Goal: Use online tool/utility: Utilize a website feature to perform a specific function

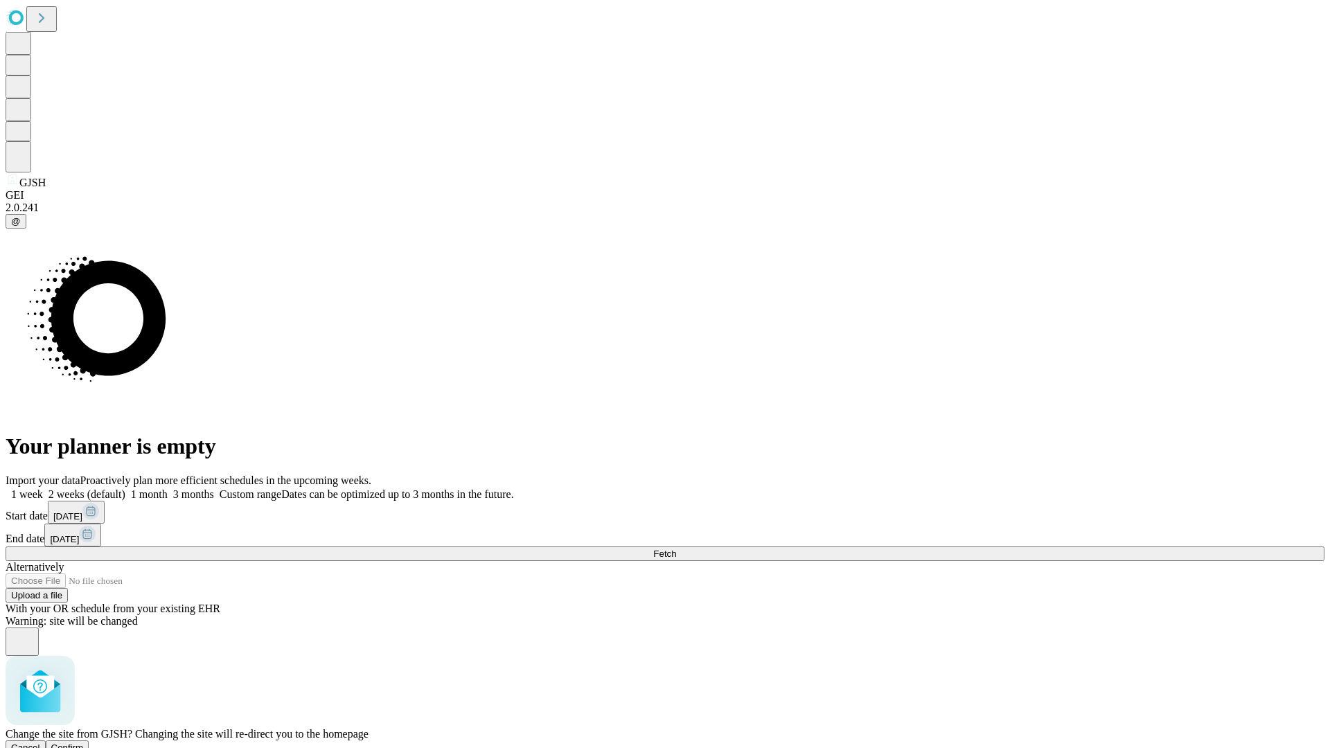
click at [84, 743] on span "Confirm" at bounding box center [67, 748] width 33 height 10
click at [43, 488] on label "1 week" at bounding box center [24, 494] width 37 height 12
click at [676, 549] on span "Fetch" at bounding box center [664, 554] width 23 height 10
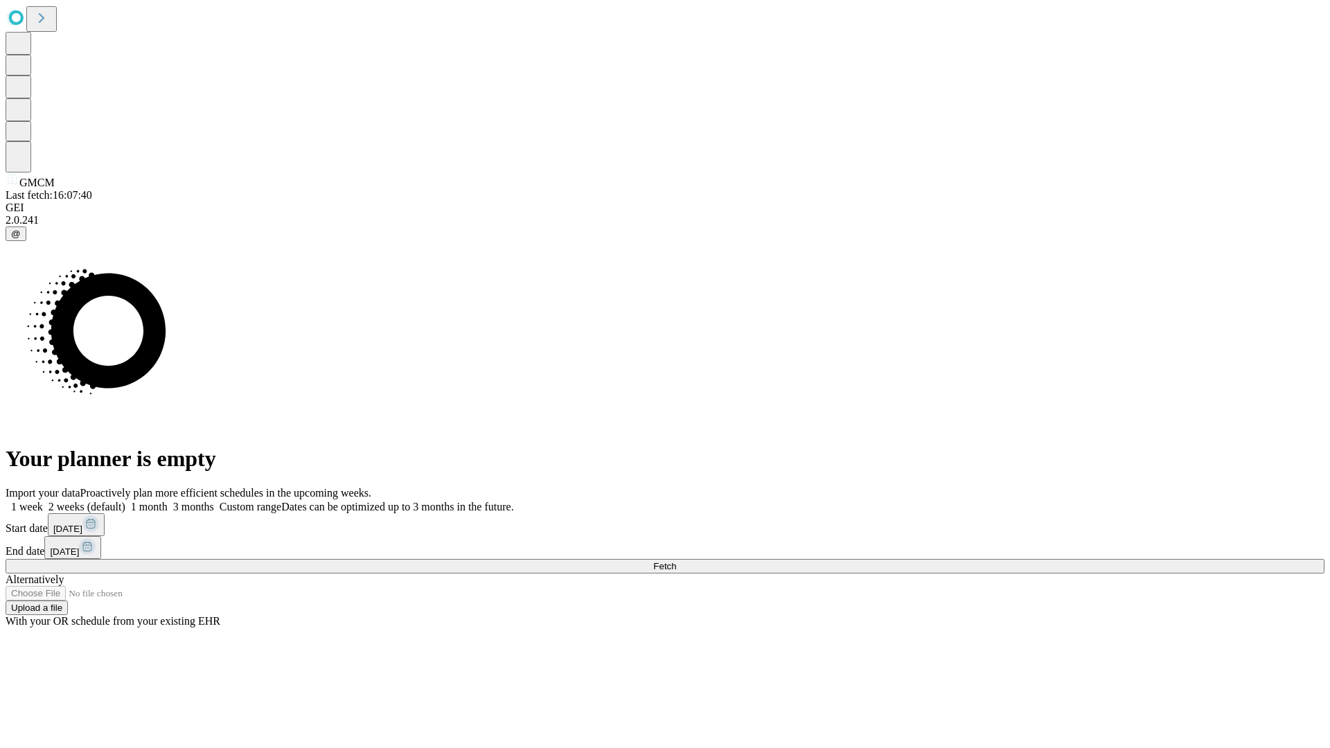
click at [43, 501] on label "1 week" at bounding box center [24, 507] width 37 height 12
click at [676, 561] on span "Fetch" at bounding box center [664, 566] width 23 height 10
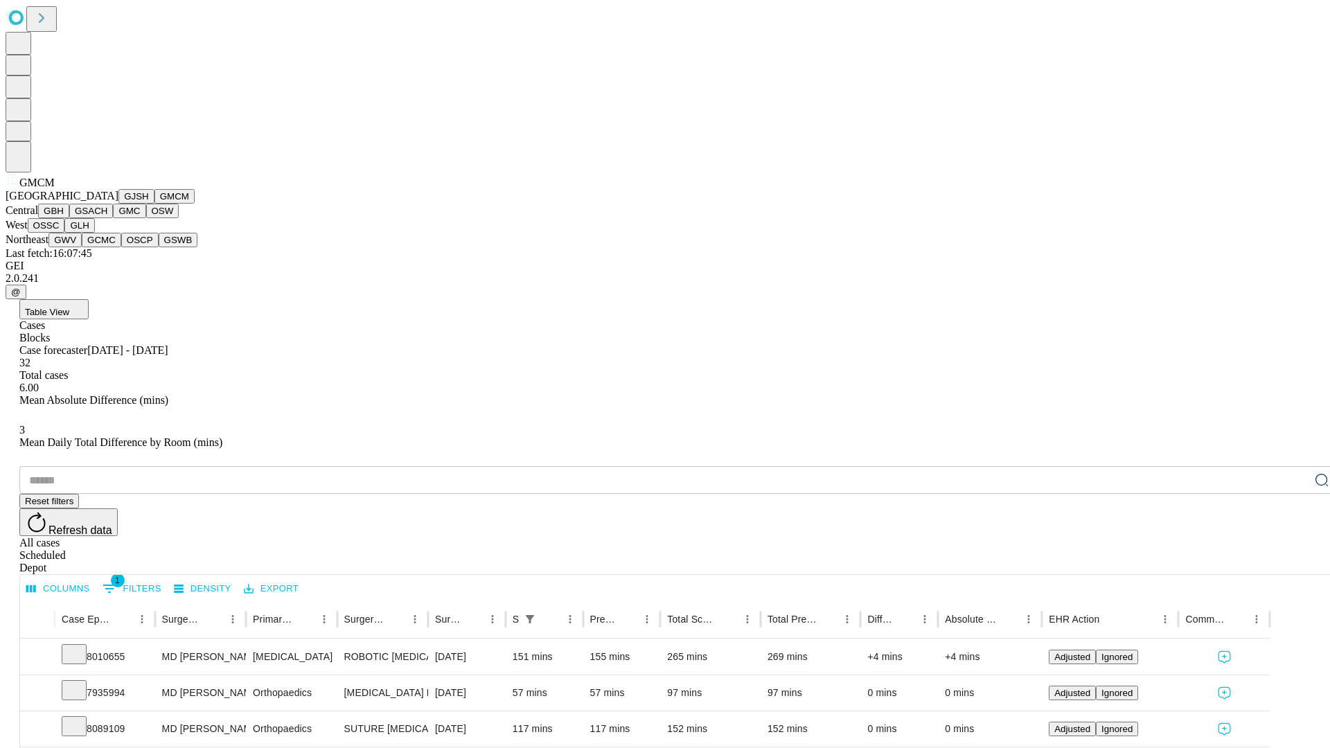
click at [69, 218] on button "GBH" at bounding box center [53, 211] width 31 height 15
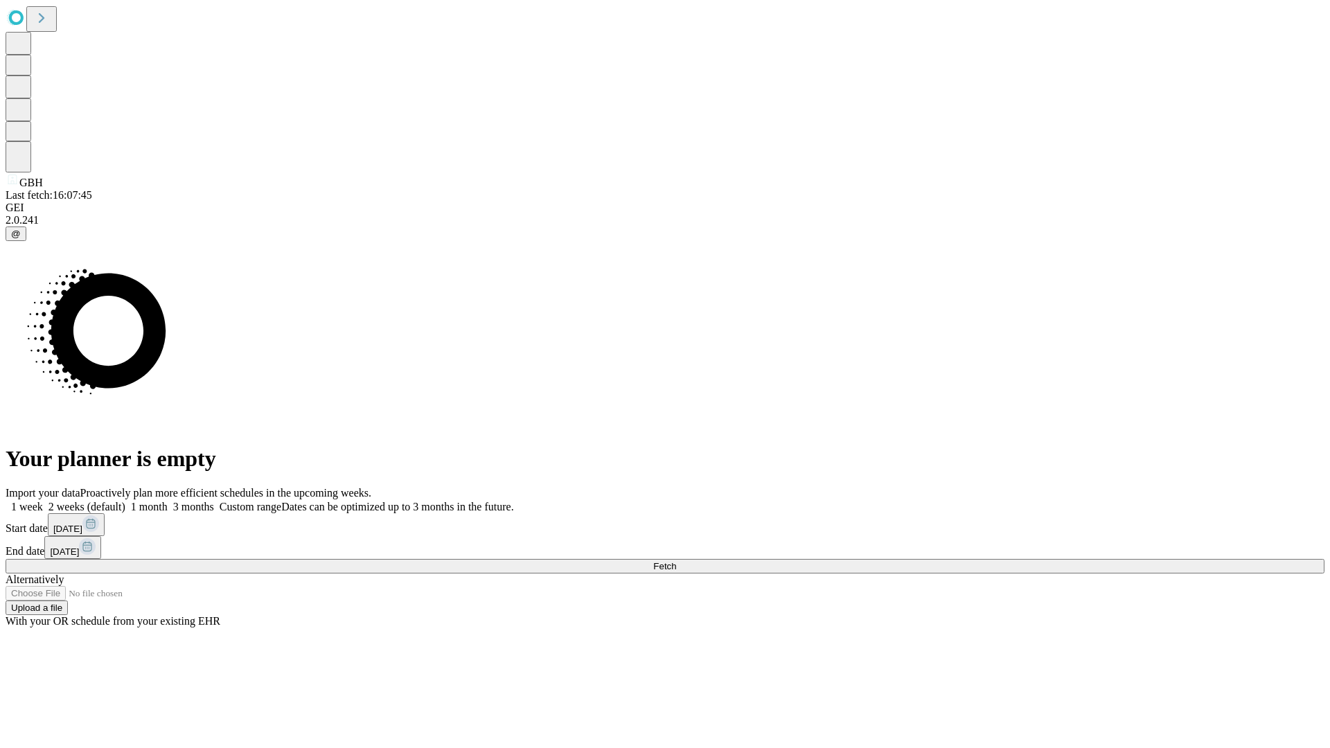
click at [43, 501] on label "1 week" at bounding box center [24, 507] width 37 height 12
click at [676, 561] on span "Fetch" at bounding box center [664, 566] width 23 height 10
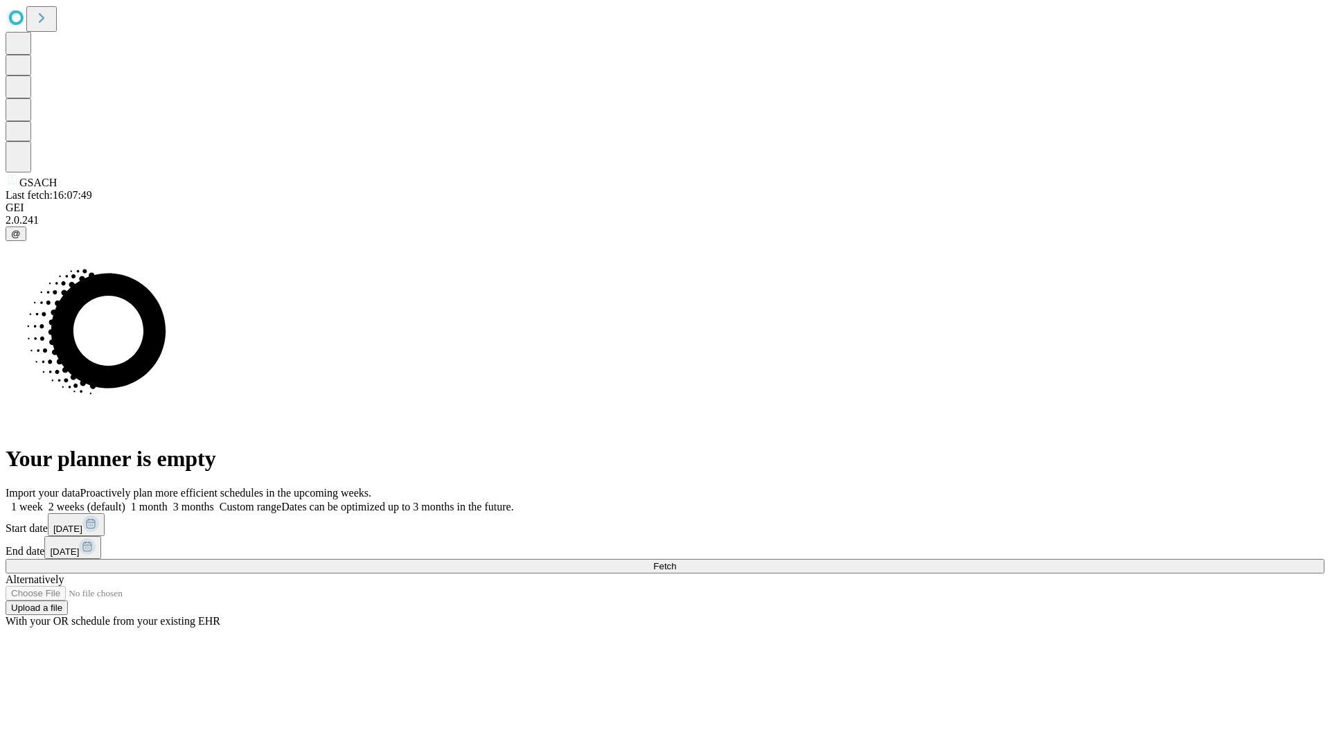
click at [43, 501] on label "1 week" at bounding box center [24, 507] width 37 height 12
click at [676, 561] on span "Fetch" at bounding box center [664, 566] width 23 height 10
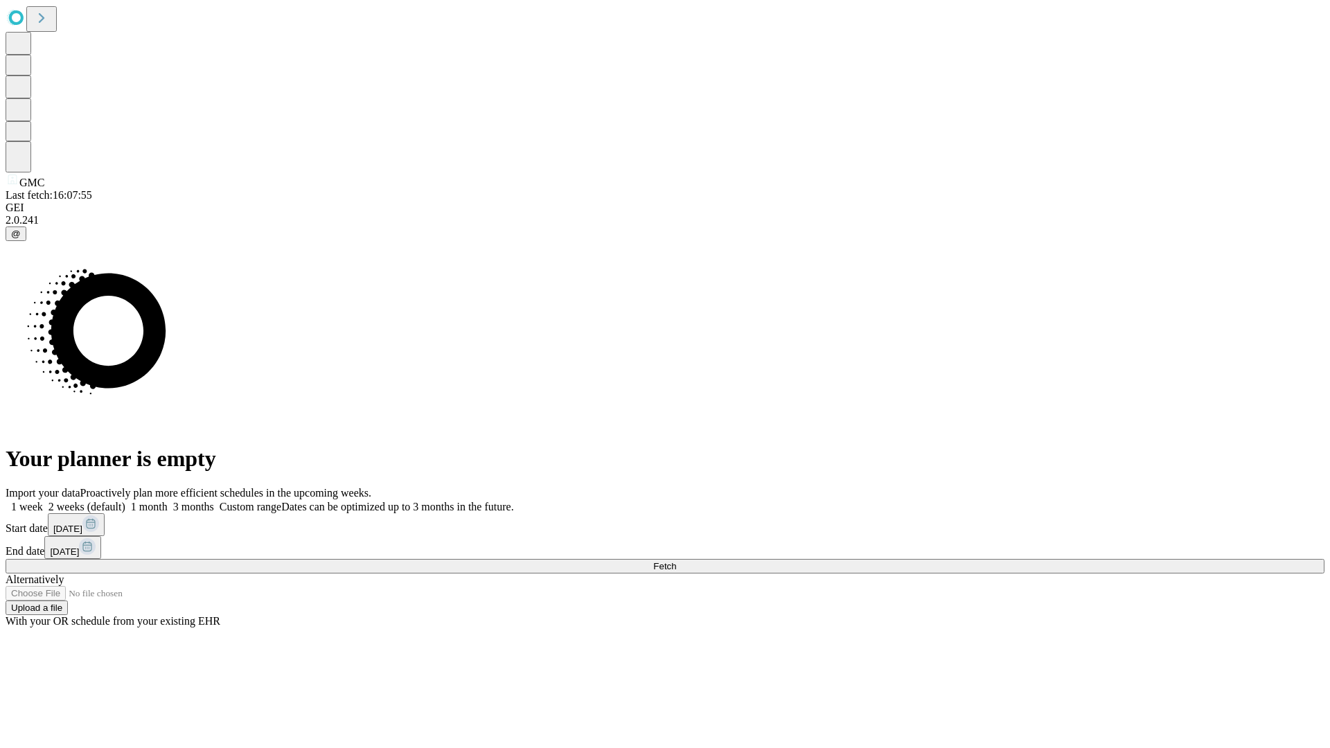
click at [43, 501] on label "1 week" at bounding box center [24, 507] width 37 height 12
click at [676, 561] on span "Fetch" at bounding box center [664, 566] width 23 height 10
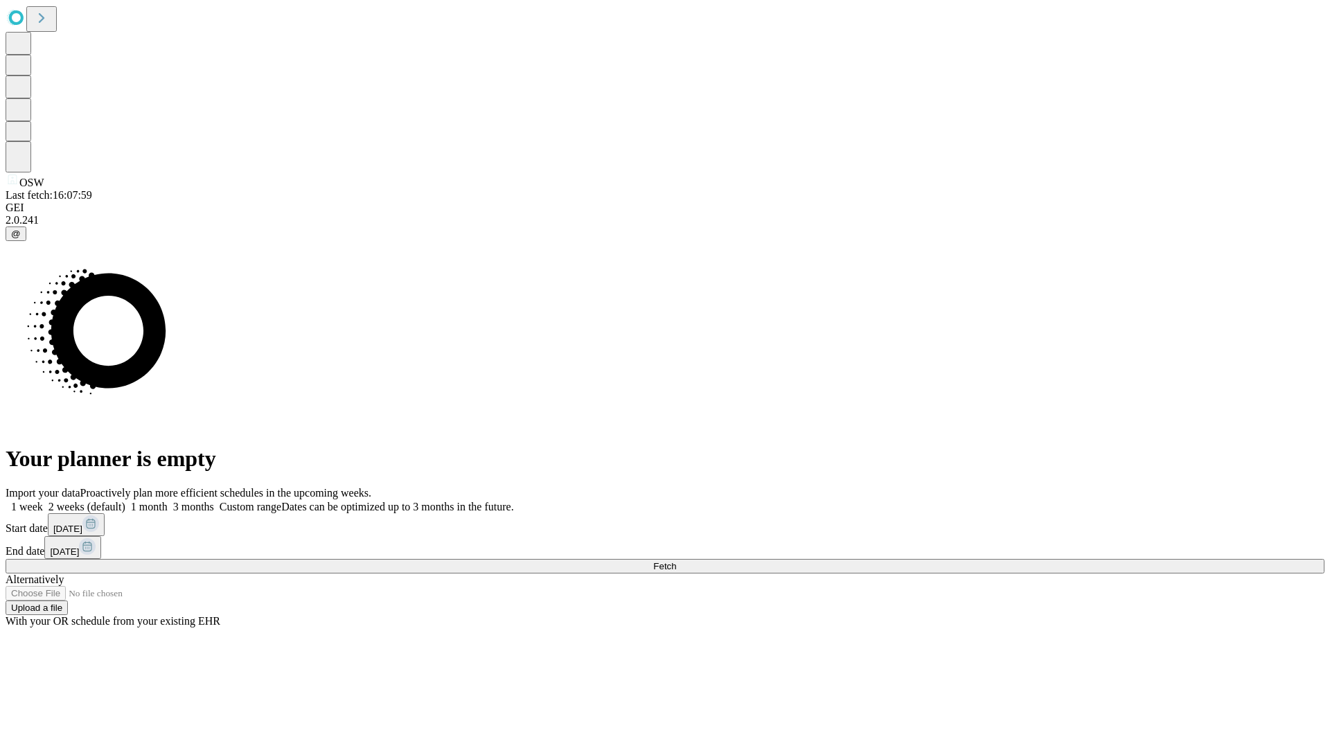
click at [43, 501] on label "1 week" at bounding box center [24, 507] width 37 height 12
click at [676, 561] on span "Fetch" at bounding box center [664, 566] width 23 height 10
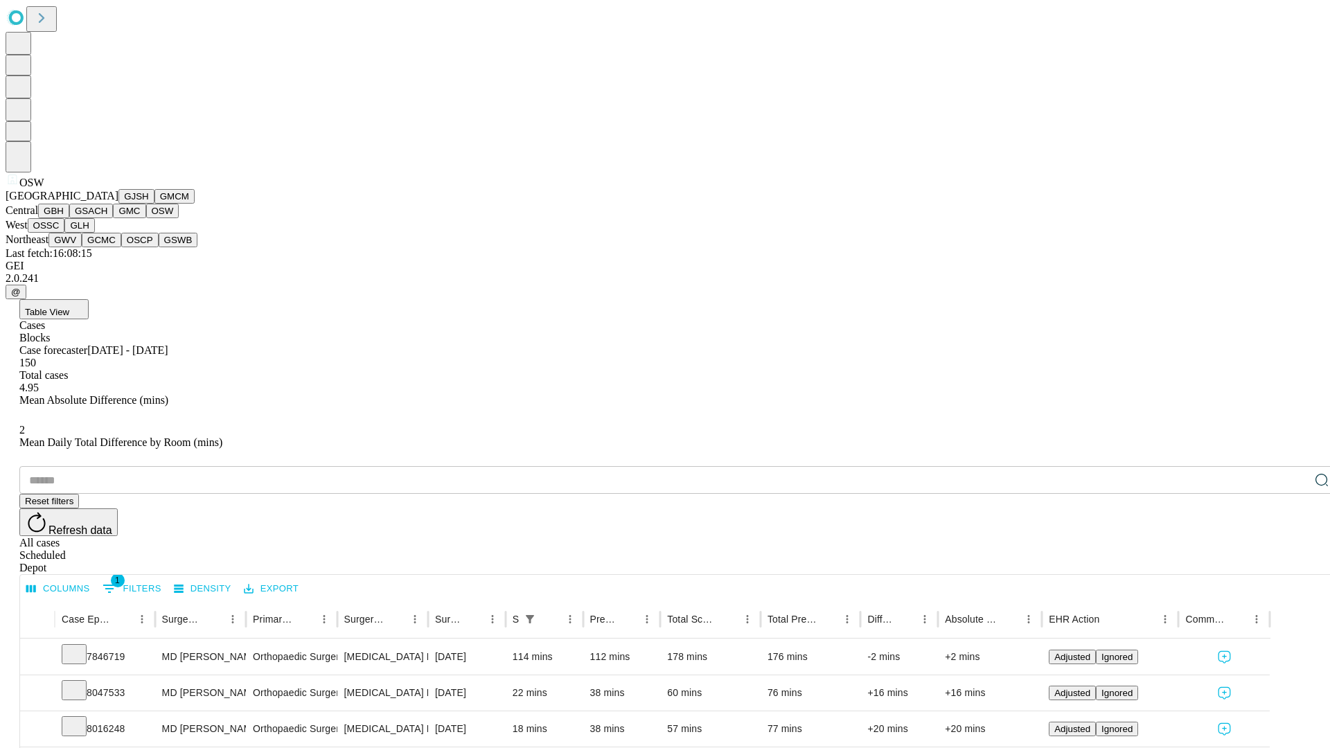
click at [65, 233] on button "OSSC" at bounding box center [46, 225] width 37 height 15
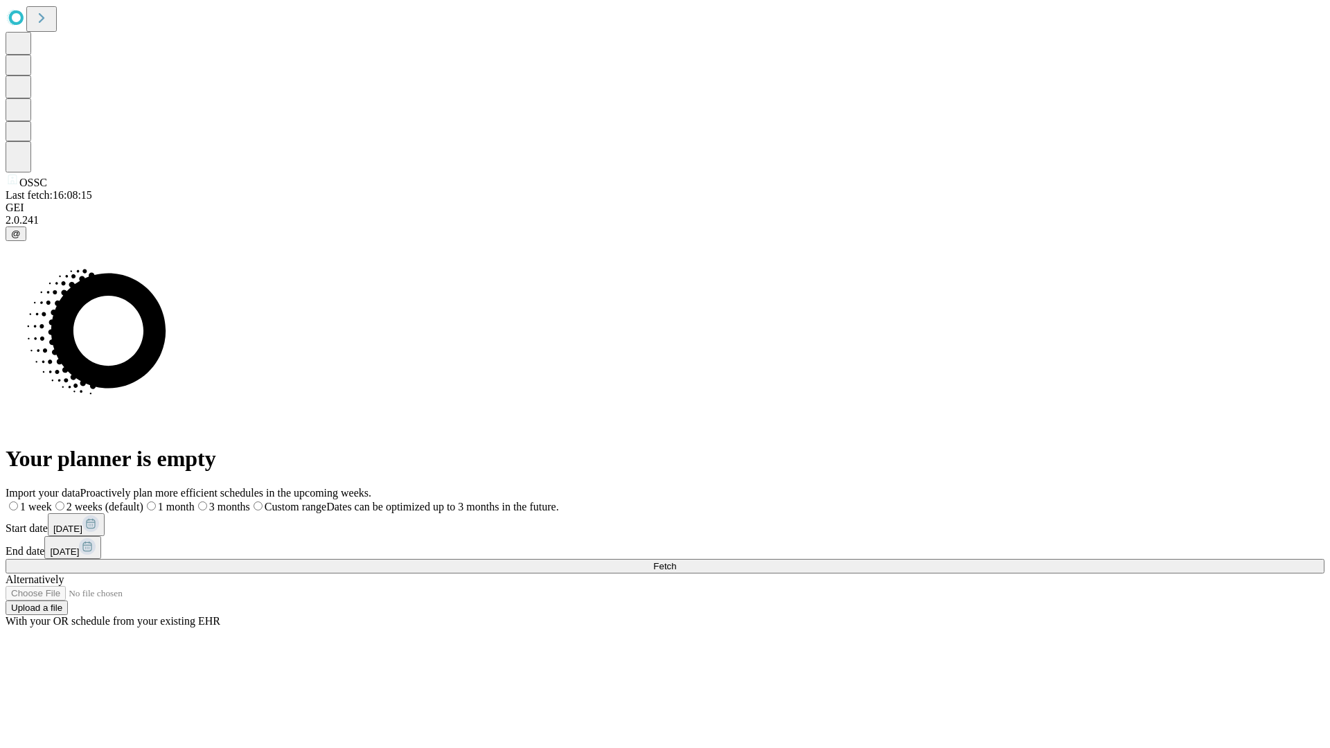
click at [52, 501] on label "1 week" at bounding box center [29, 507] width 46 height 12
click at [676, 561] on span "Fetch" at bounding box center [664, 566] width 23 height 10
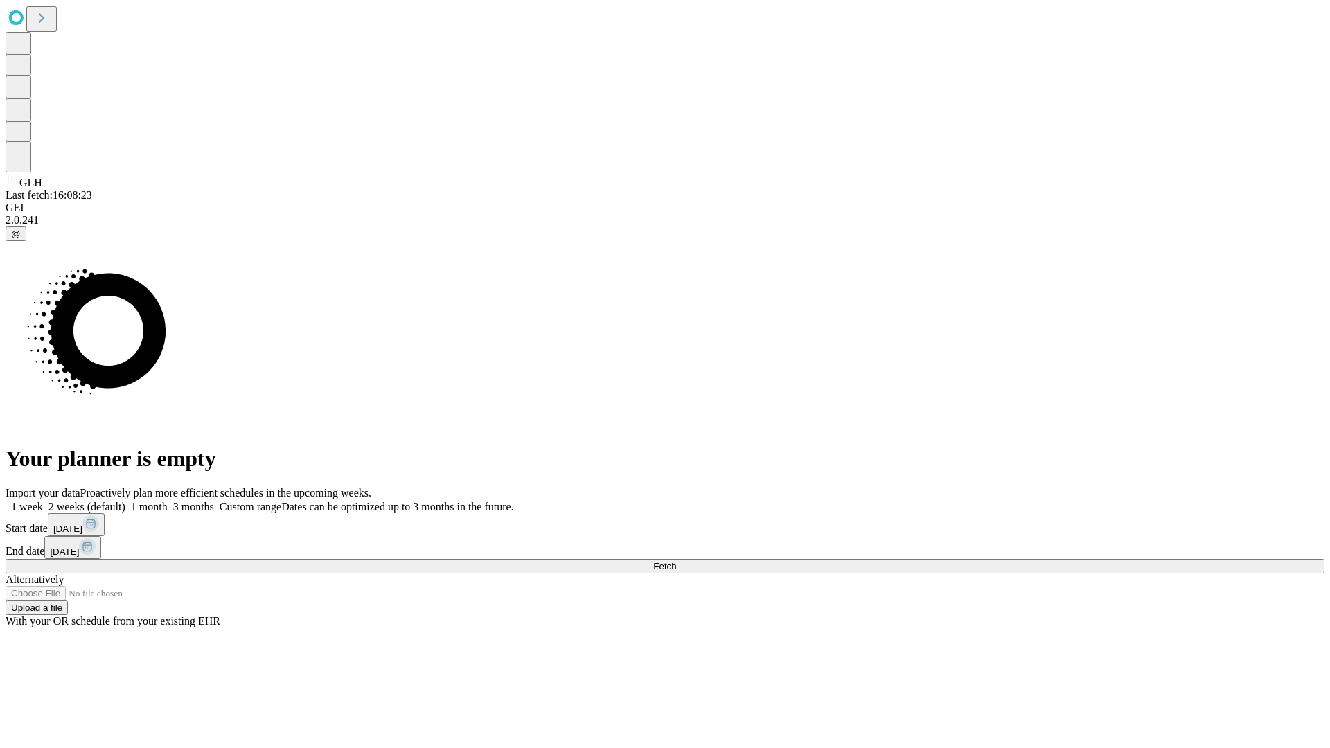
click at [43, 501] on label "1 week" at bounding box center [24, 507] width 37 height 12
click at [676, 561] on span "Fetch" at bounding box center [664, 566] width 23 height 10
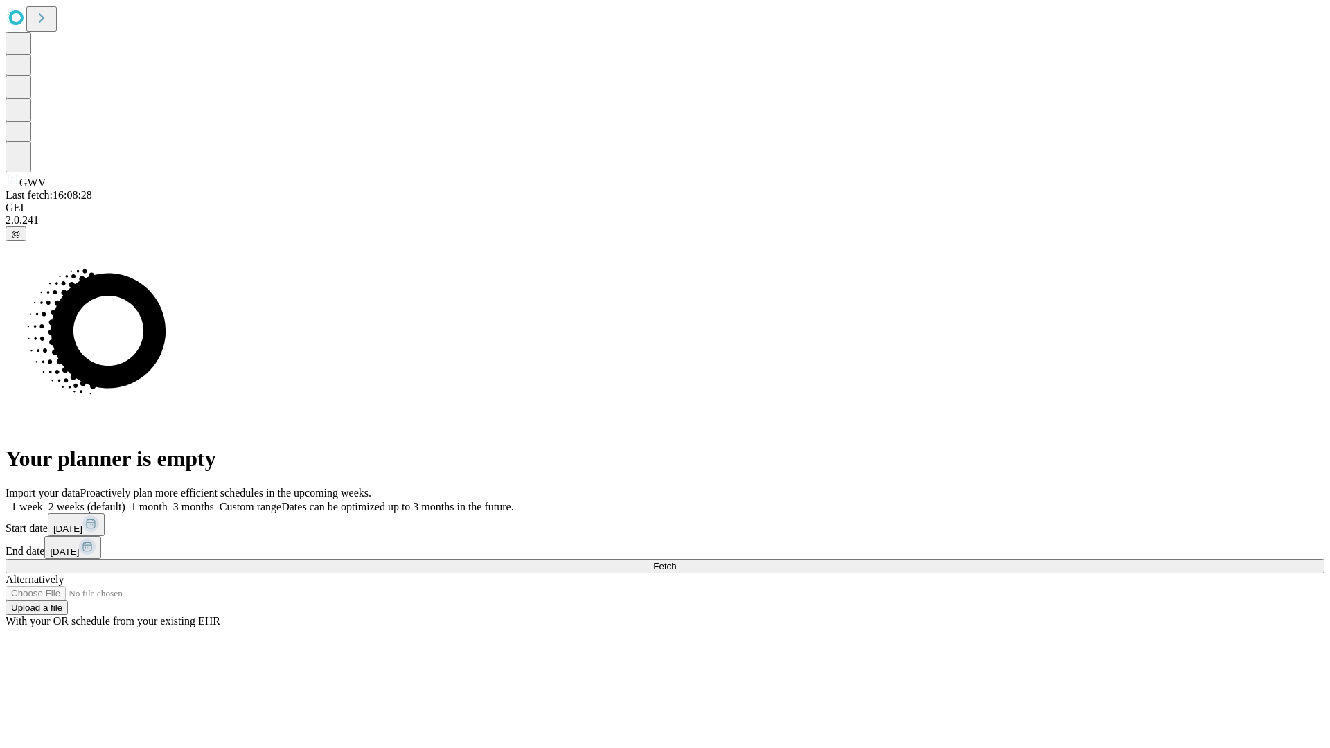
click at [43, 501] on label "1 week" at bounding box center [24, 507] width 37 height 12
click at [676, 561] on span "Fetch" at bounding box center [664, 566] width 23 height 10
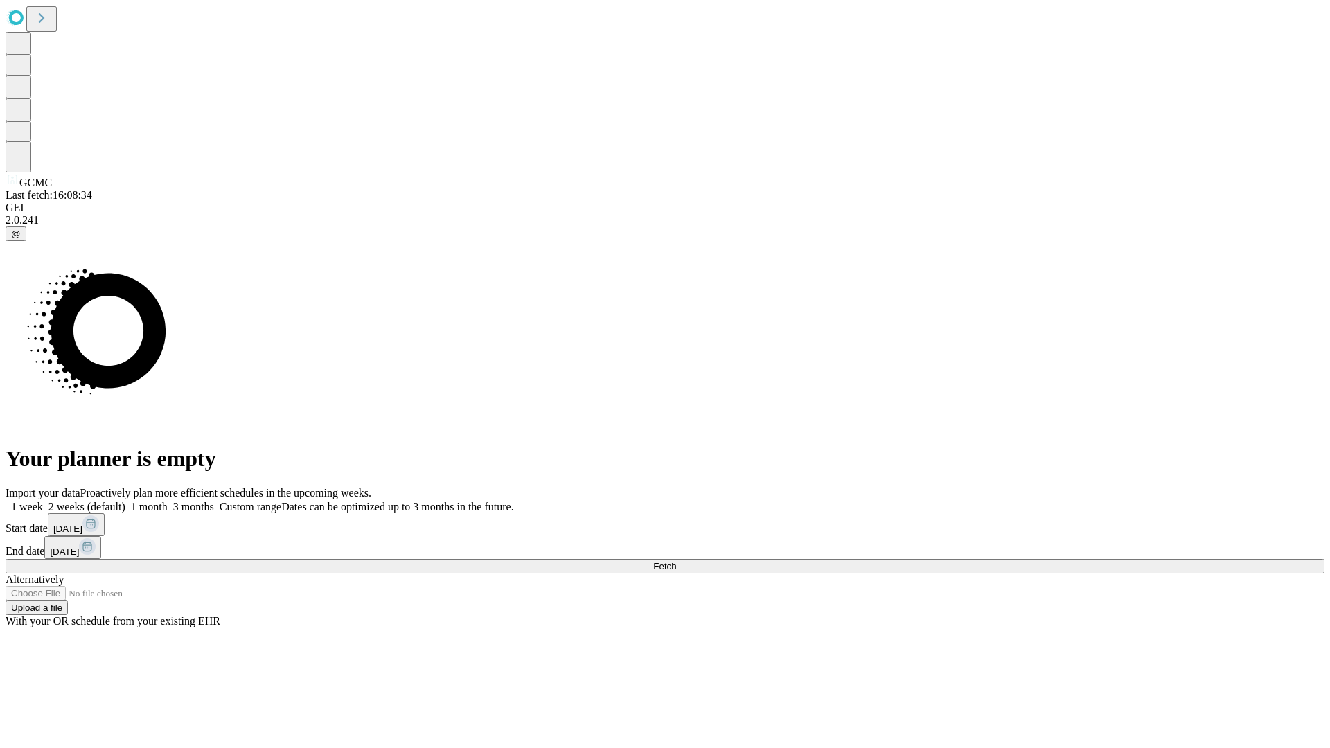
click at [43, 501] on label "1 week" at bounding box center [24, 507] width 37 height 12
click at [676, 561] on span "Fetch" at bounding box center [664, 566] width 23 height 10
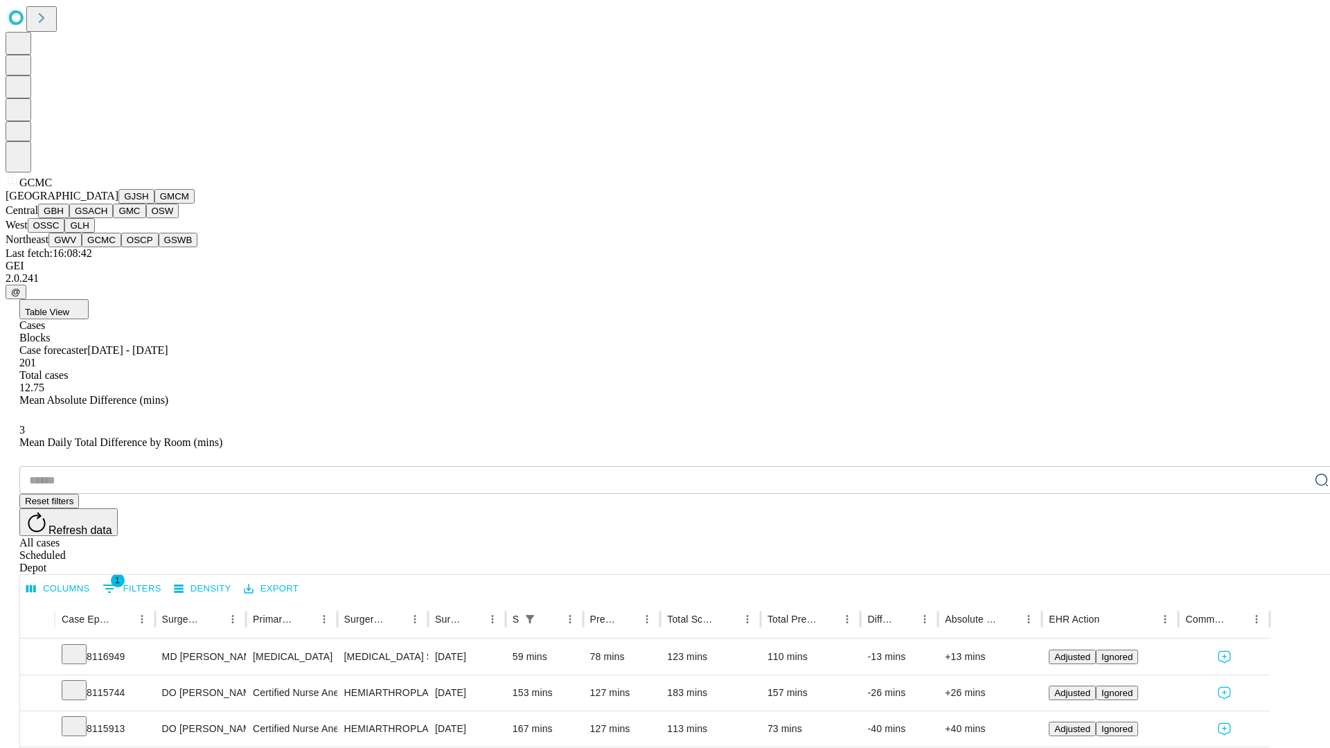
click at [121, 247] on button "OSCP" at bounding box center [139, 240] width 37 height 15
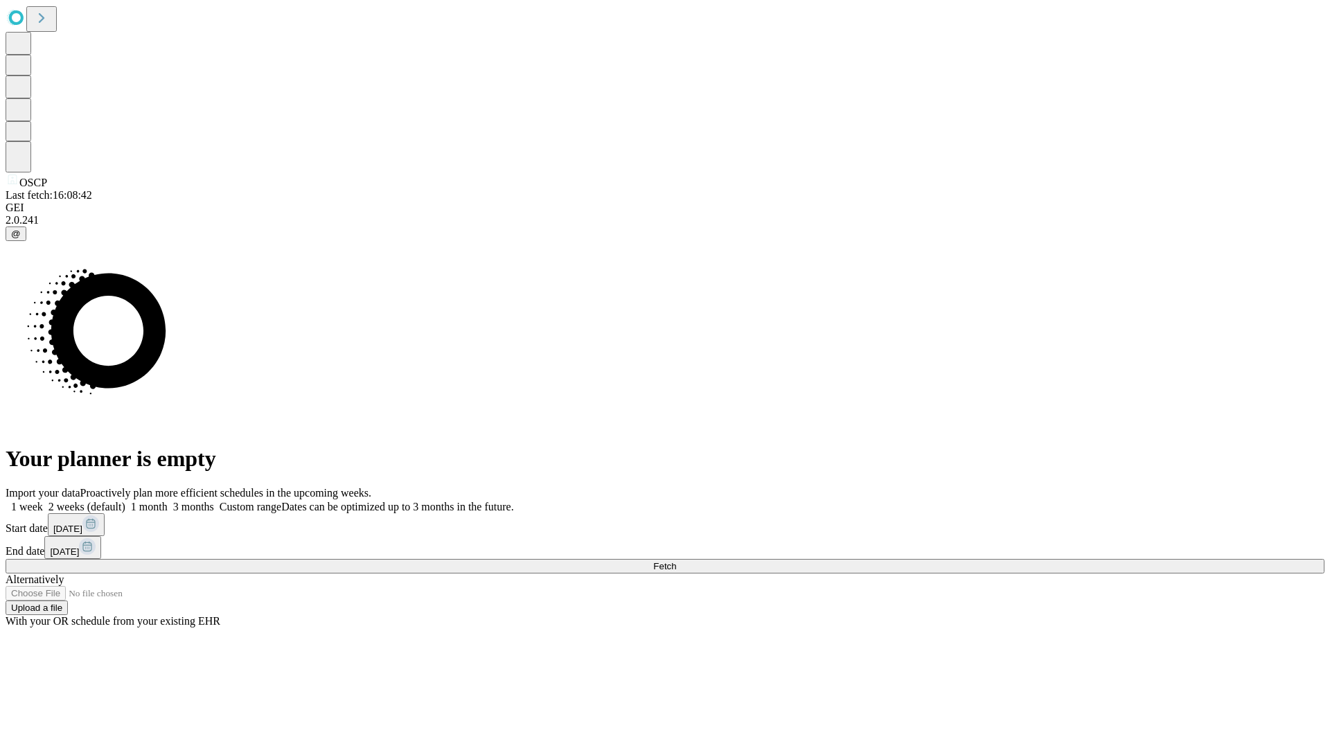
click at [43, 501] on label "1 week" at bounding box center [24, 507] width 37 height 12
click at [676, 561] on span "Fetch" at bounding box center [664, 566] width 23 height 10
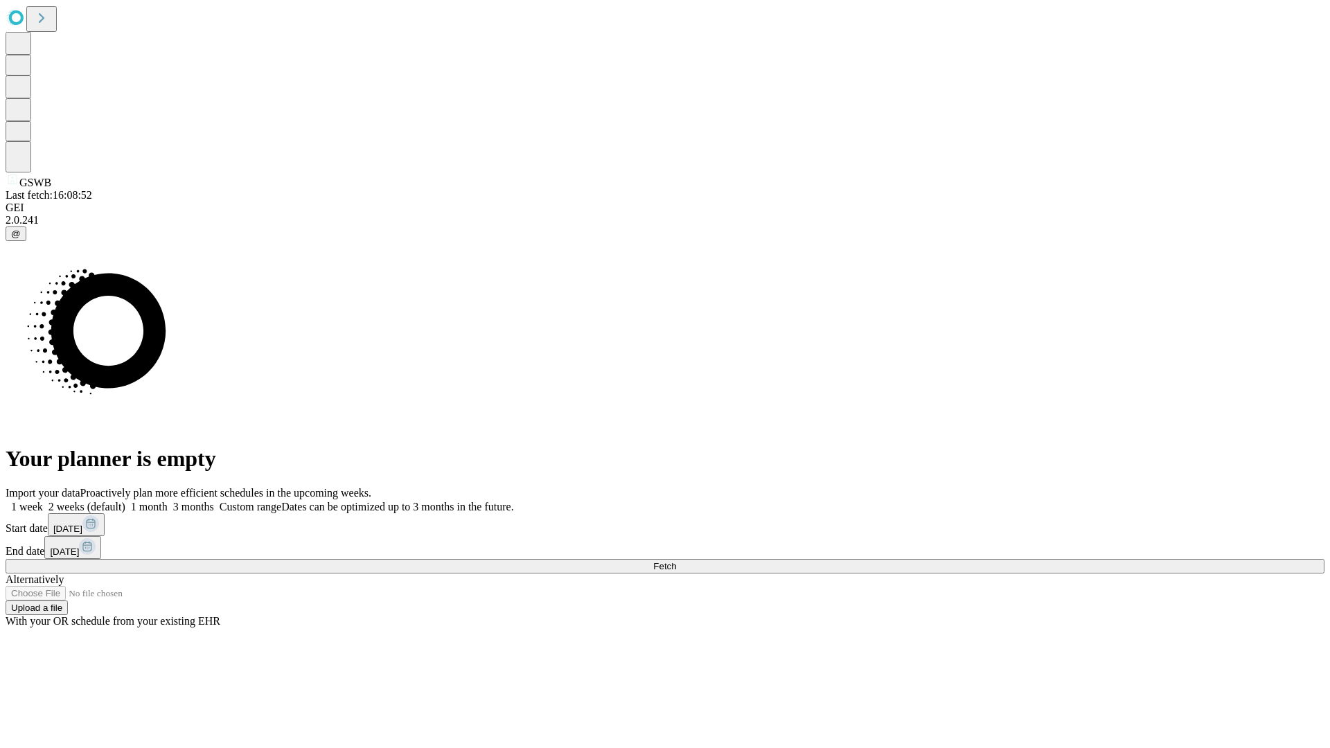
click at [43, 501] on label "1 week" at bounding box center [24, 507] width 37 height 12
click at [676, 561] on span "Fetch" at bounding box center [664, 566] width 23 height 10
